Goal: Contribute content

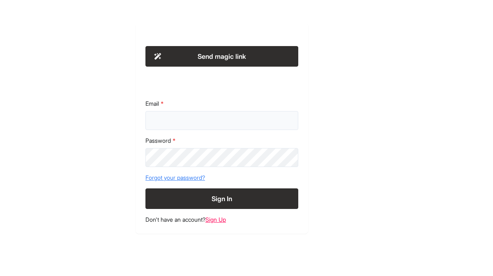
type input "**********"
click at [238, 194] on button "Sign In" at bounding box center [222, 198] width 153 height 21
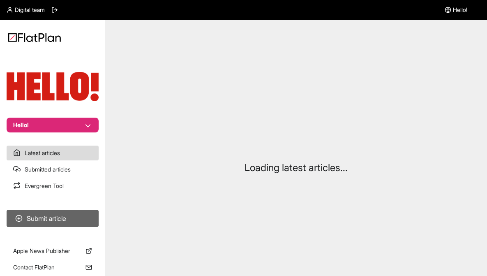
click at [55, 215] on button "Submit article" at bounding box center [53, 218] width 92 height 17
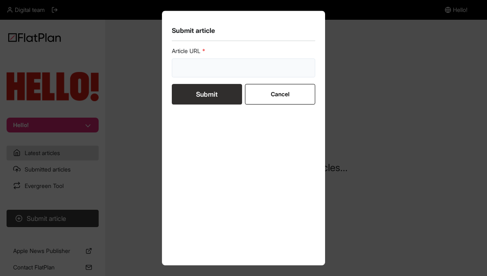
click at [225, 67] on input "url" at bounding box center [244, 67] width 144 height 19
paste input "[URL][DOMAIN_NAME]"
type input "[URL][DOMAIN_NAME]"
click at [202, 95] on button "Submit" at bounding box center [207, 94] width 70 height 21
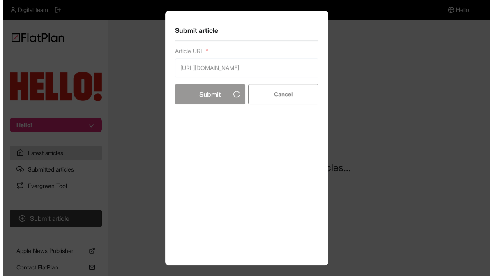
scroll to position [0, 0]
